Goal: Information Seeking & Learning: Learn about a topic

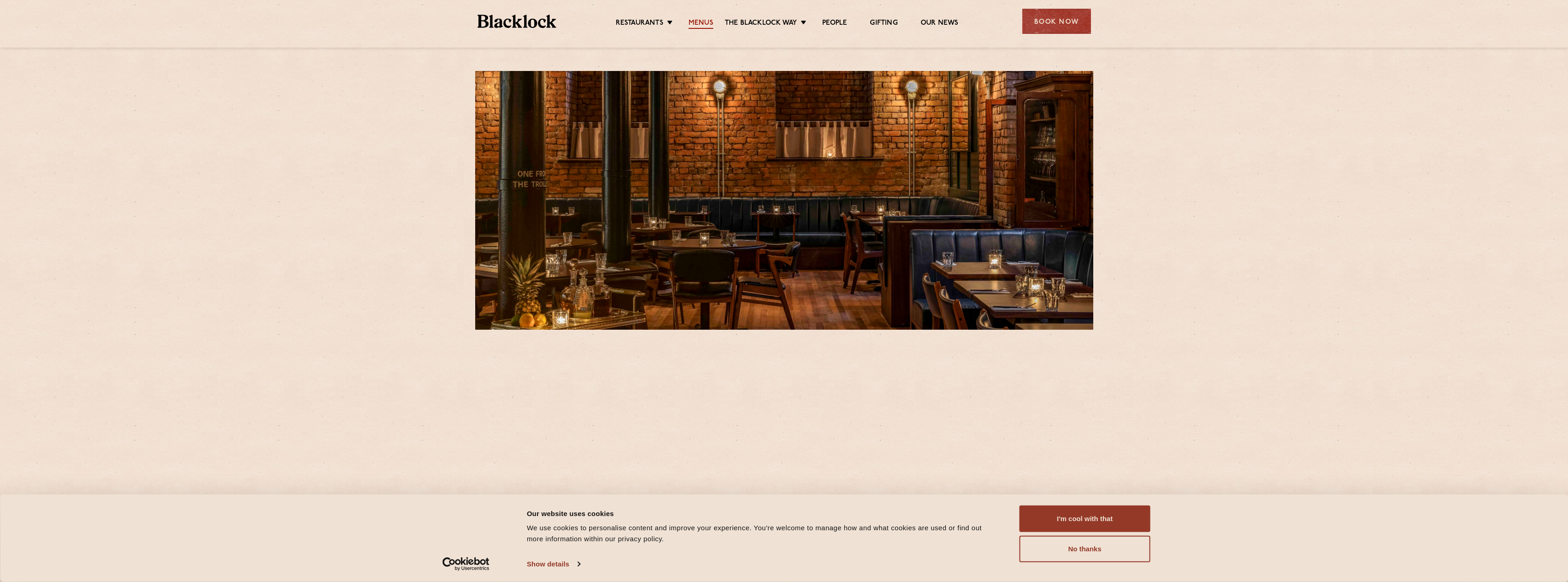
click at [712, 19] on link "Menus" at bounding box center [701, 24] width 25 height 10
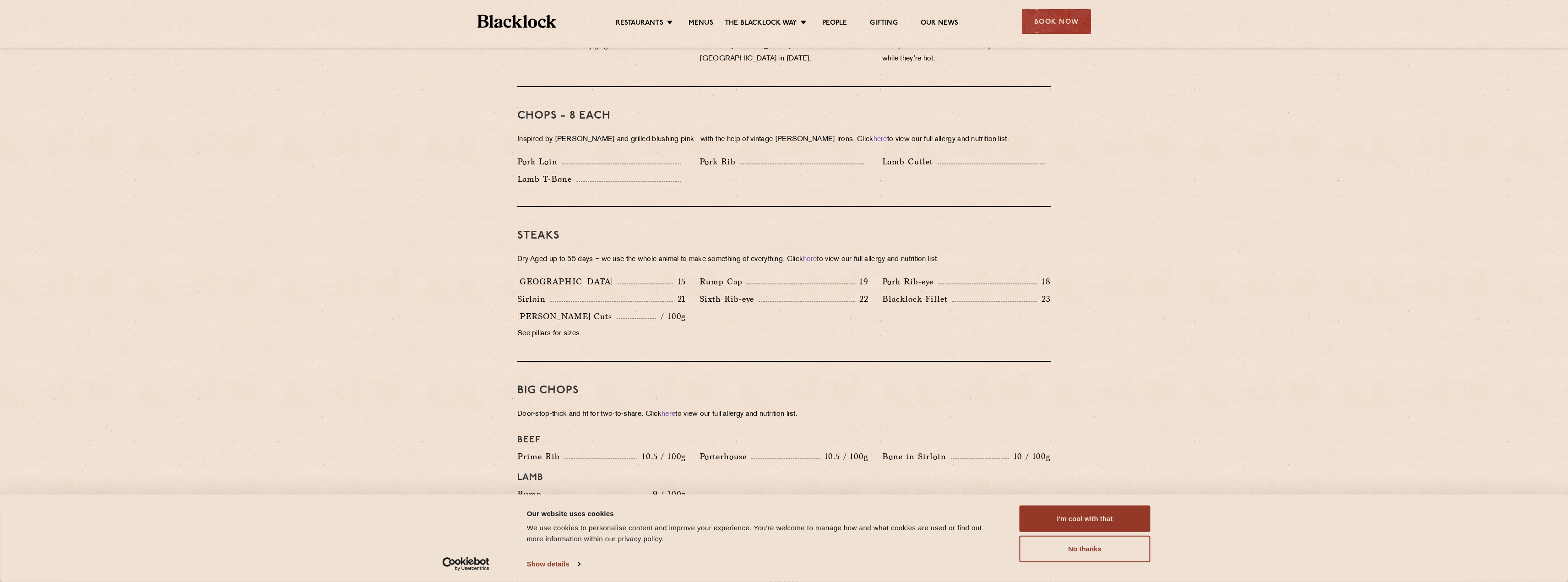
scroll to position [706, 0]
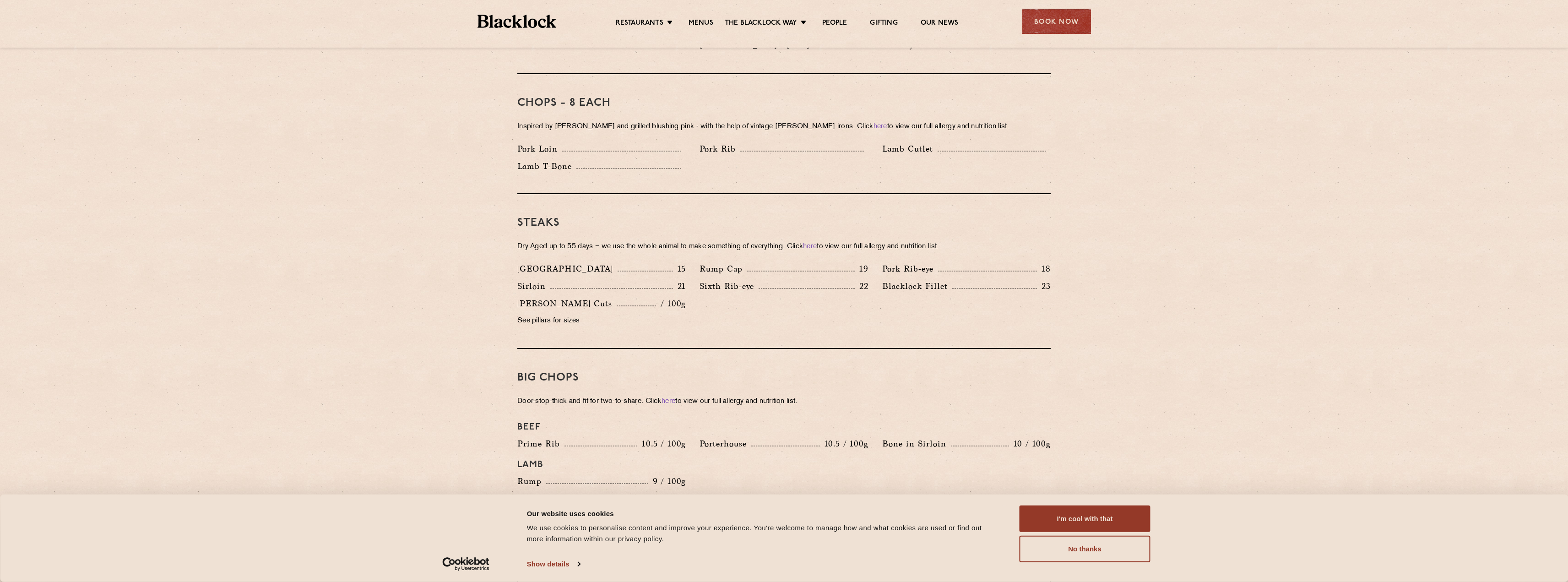
drag, startPoint x: 777, startPoint y: 256, endPoint x: 676, endPoint y: 308, distance: 113.6
click at [676, 315] on p "See pillars for sizes" at bounding box center [601, 321] width 169 height 13
drag, startPoint x: 699, startPoint y: 273, endPoint x: 754, endPoint y: 276, distance: 55.1
click at [754, 280] on p "Sixth Rib-eye" at bounding box center [729, 286] width 59 height 13
copy p "Sixth Rib-eye"
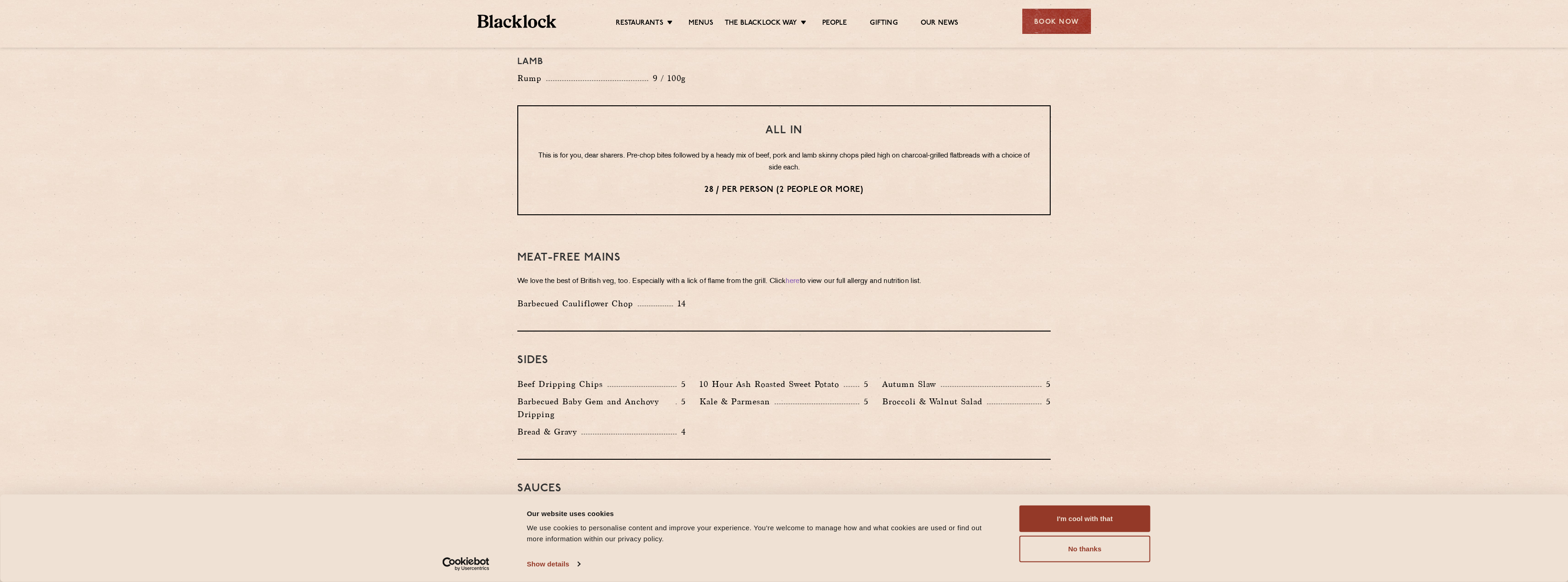
scroll to position [1109, 0]
click at [673, 228] on div "Meat-Free mains We love the best of British veg, too. Especially with a lick of…" at bounding box center [784, 279] width 533 height 102
click at [818, 161] on div "All In This is for you, dear sharers. Pre-chop bites followed by a heady mix of…" at bounding box center [784, 160] width 533 height 110
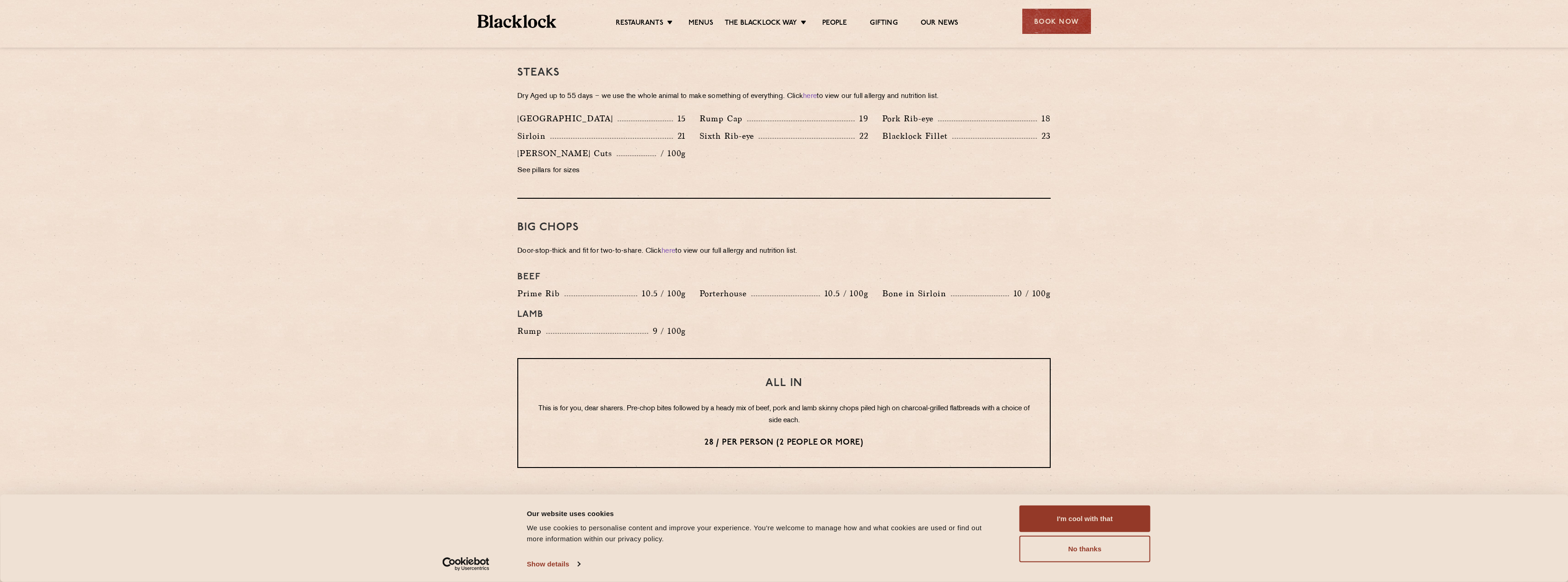
scroll to position [785, 0]
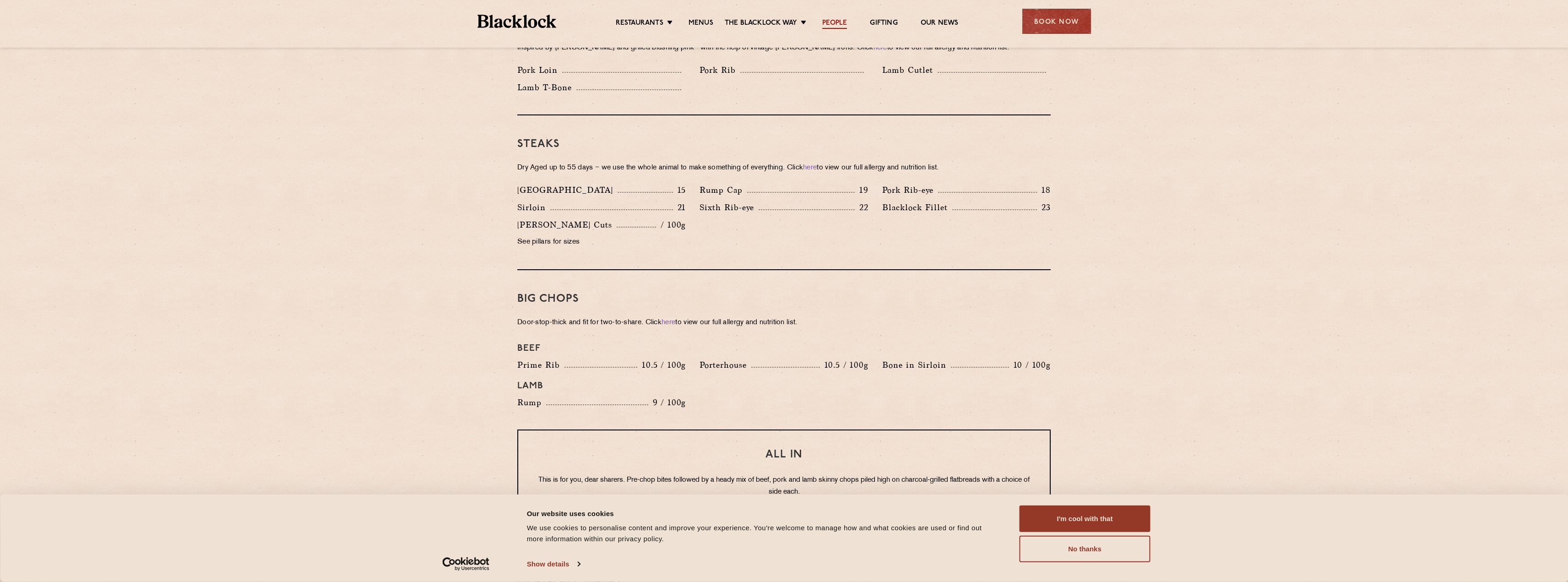
click at [838, 23] on link "People" at bounding box center [835, 24] width 25 height 10
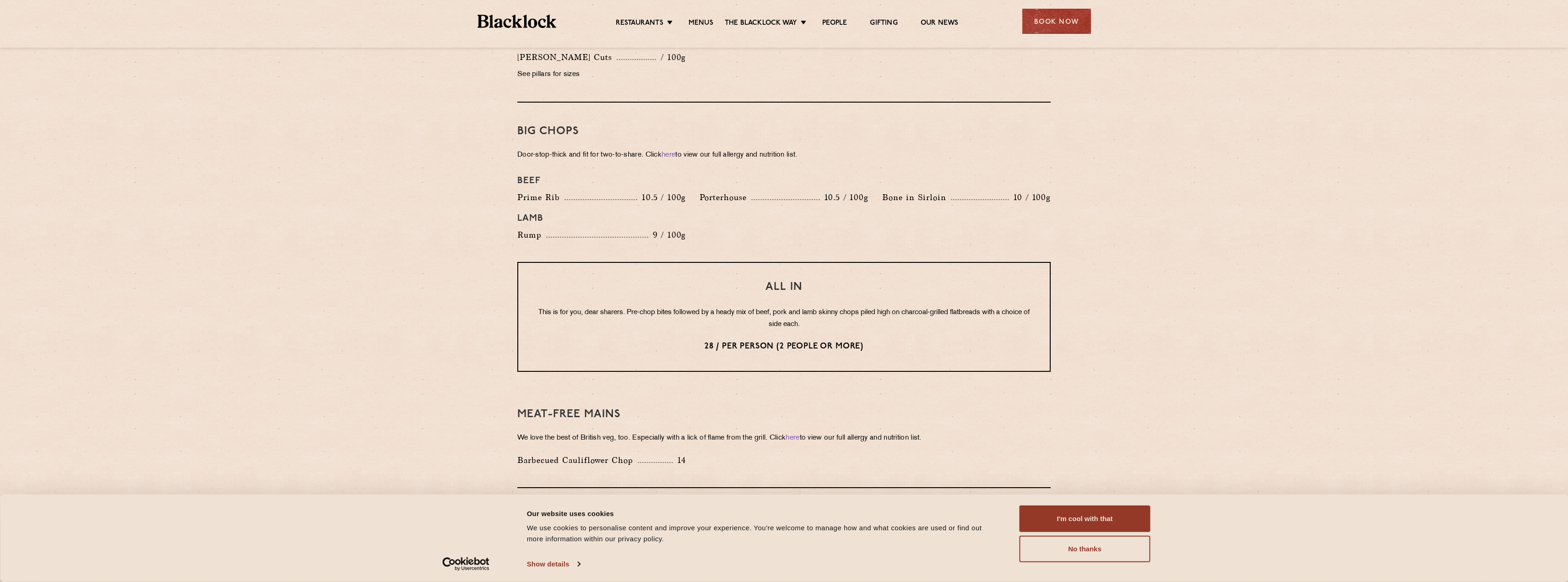
scroll to position [1037, 0]
